Goal: Book appointment/travel/reservation

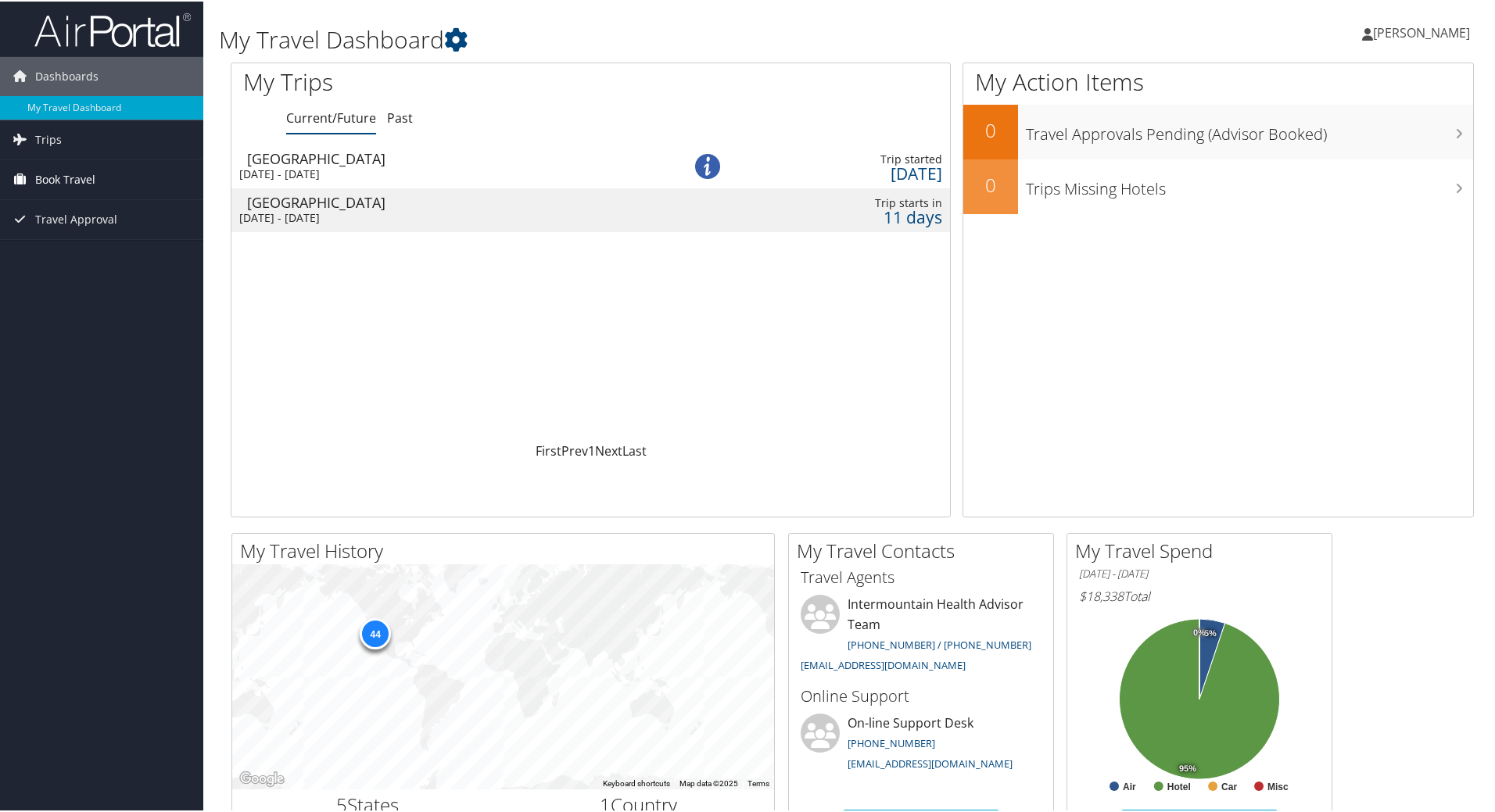
click at [66, 182] on span "Book Travel" at bounding box center [65, 177] width 60 height 39
click at [74, 255] on link "Book/Manage Online Trips" at bounding box center [102, 256] width 203 height 23
